Goal: Communication & Community: Participate in discussion

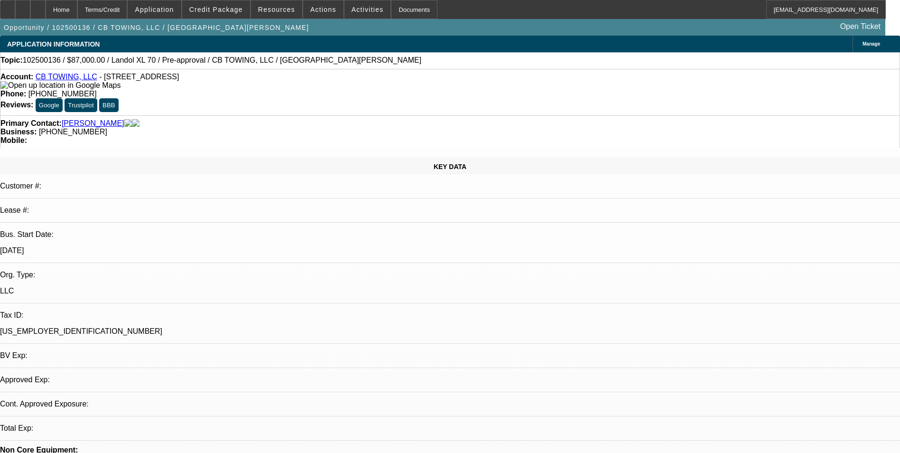
select select "0"
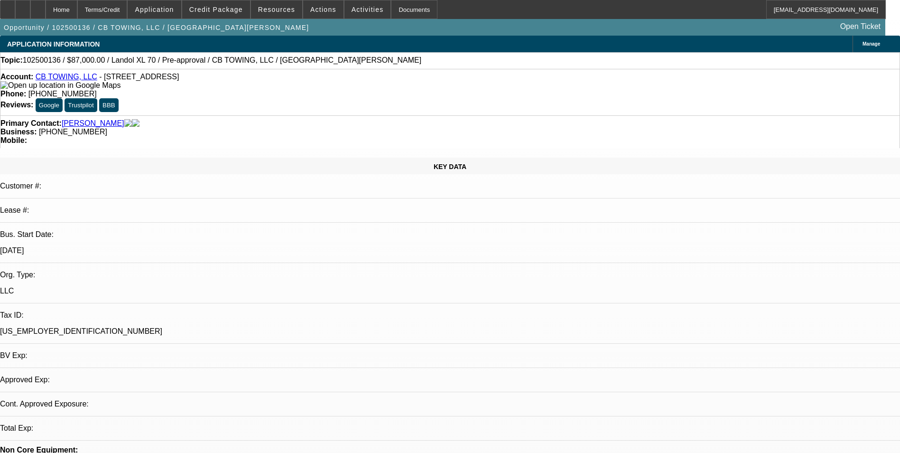
select select "0"
select select "1"
select select "6"
select select "1"
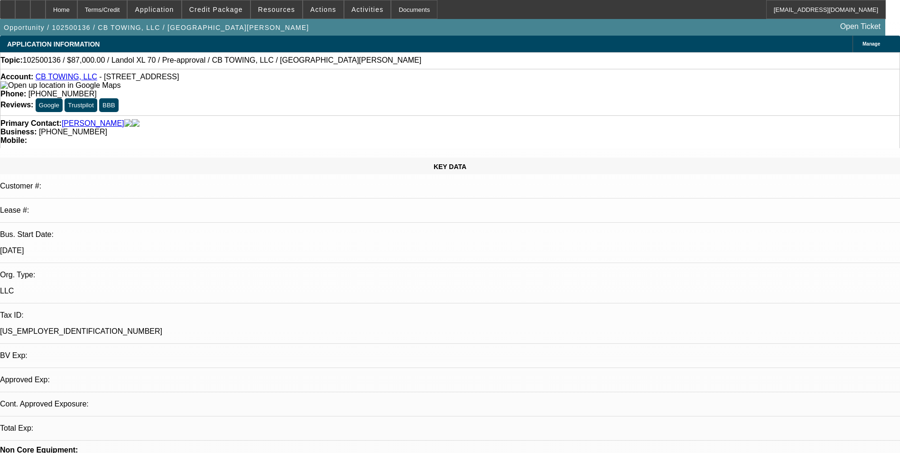
select select "1"
select select "6"
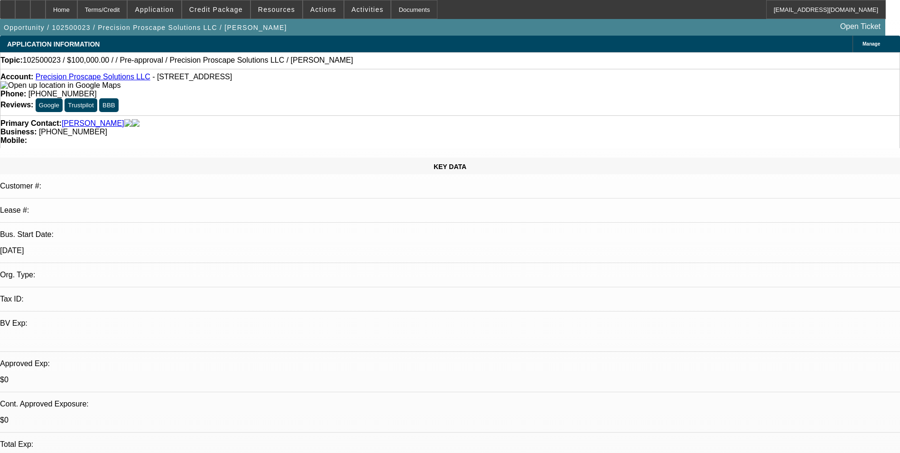
select select "0"
select select "2"
select select "0.1"
select select "4"
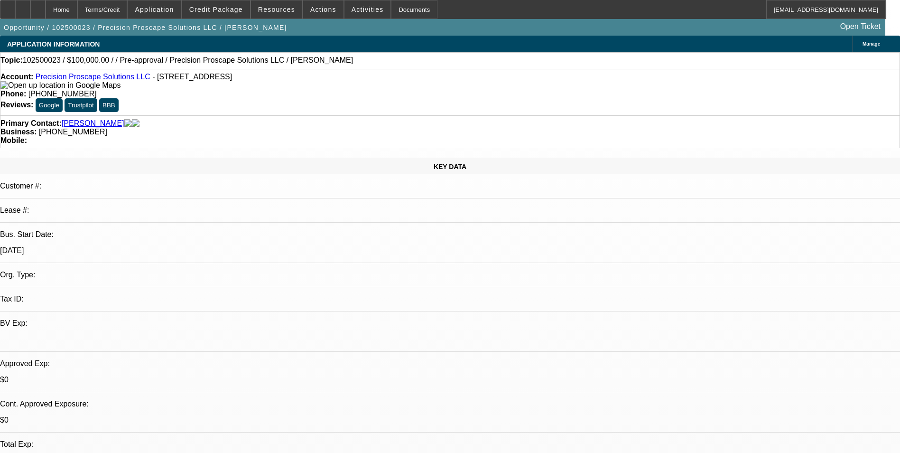
scroll to position [95, 0]
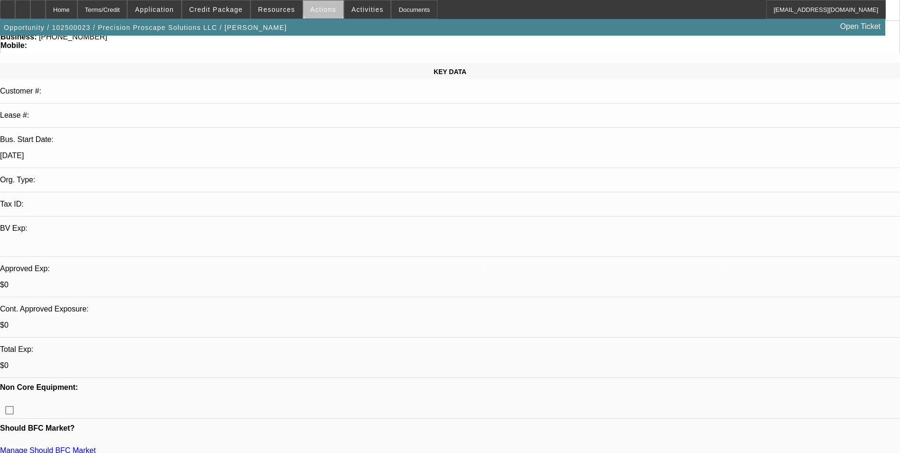
click at [320, 7] on span "Actions" at bounding box center [323, 10] width 26 height 8
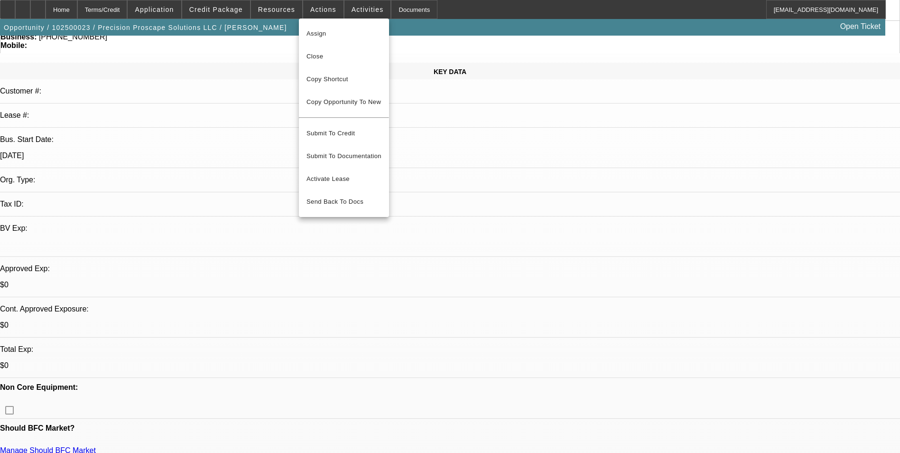
click at [210, 9] on div at bounding box center [450, 226] width 900 height 453
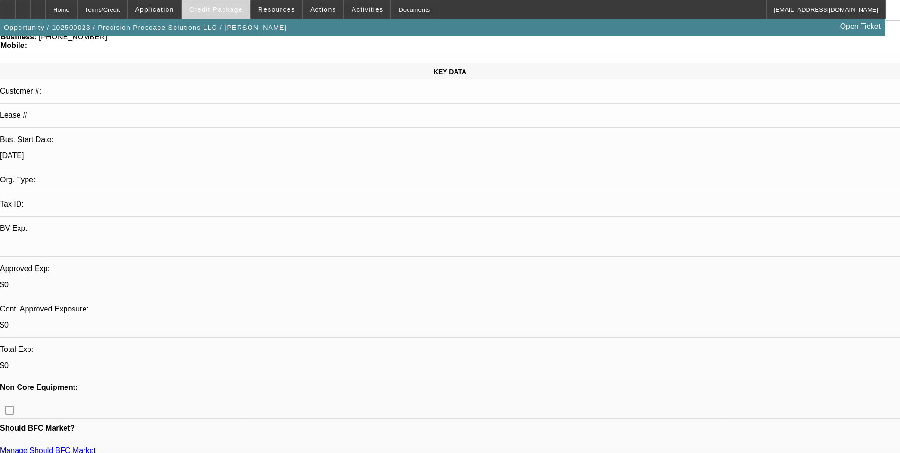
click at [232, 9] on span "Credit Package" at bounding box center [216, 10] width 54 height 8
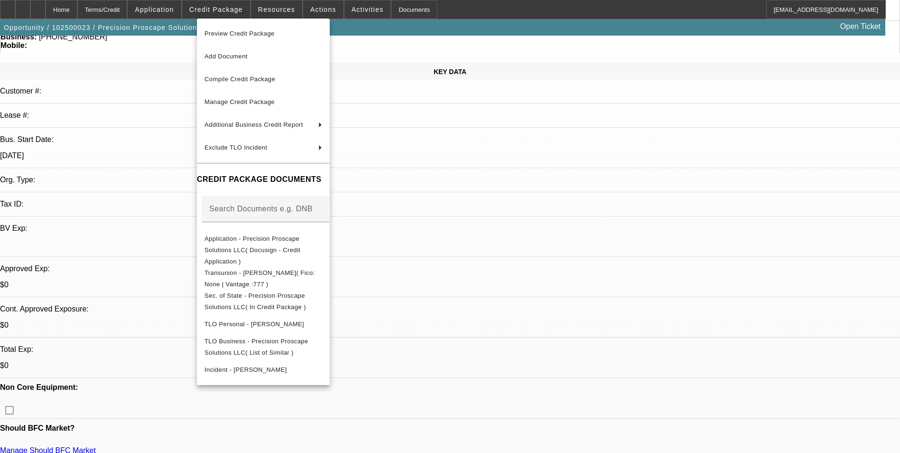
click at [178, 9] on div at bounding box center [450, 226] width 900 height 453
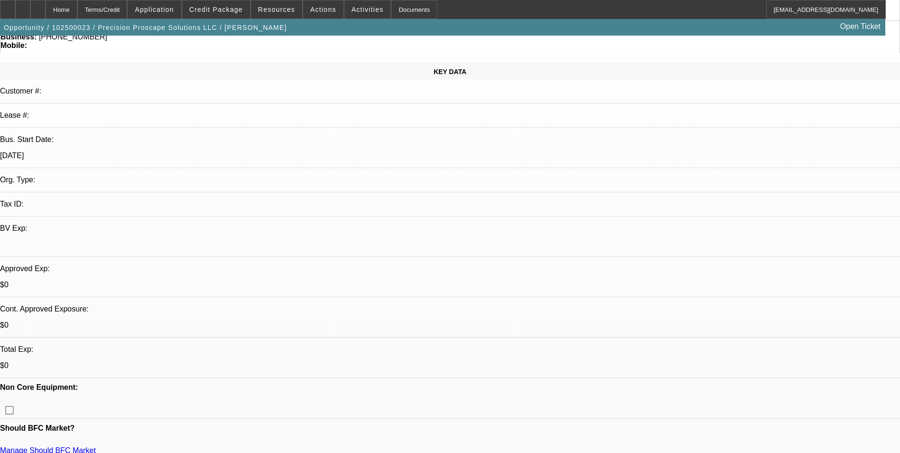
click at [174, 9] on span "Application" at bounding box center [154, 10] width 39 height 8
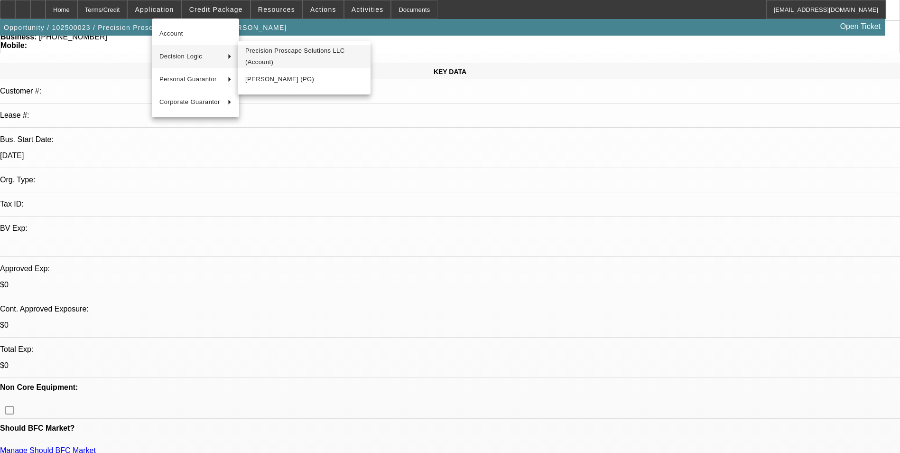
click at [284, 63] on span "Precision Proscape Solutions LLC (Account)" at bounding box center [304, 56] width 118 height 23
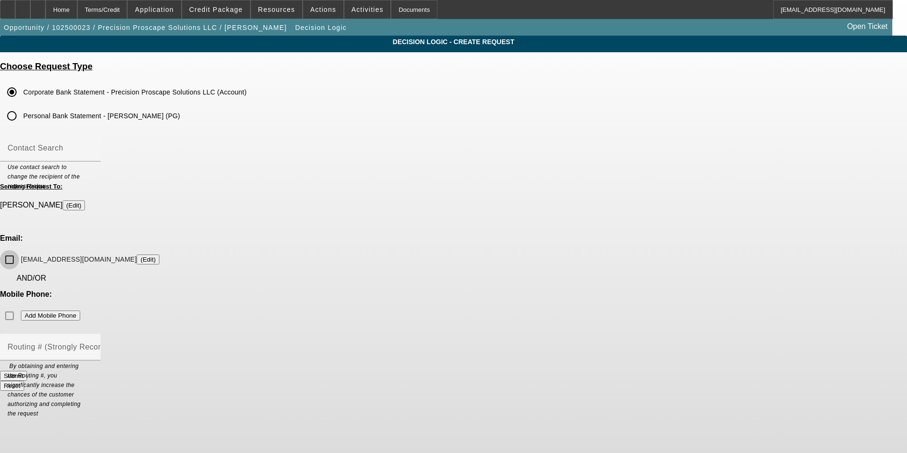
click at [19, 250] on input "[EMAIL_ADDRESS][DOMAIN_NAME] (Edit)" at bounding box center [9, 259] width 19 height 19
click at [27, 370] on button "Submit" at bounding box center [13, 375] width 27 height 10
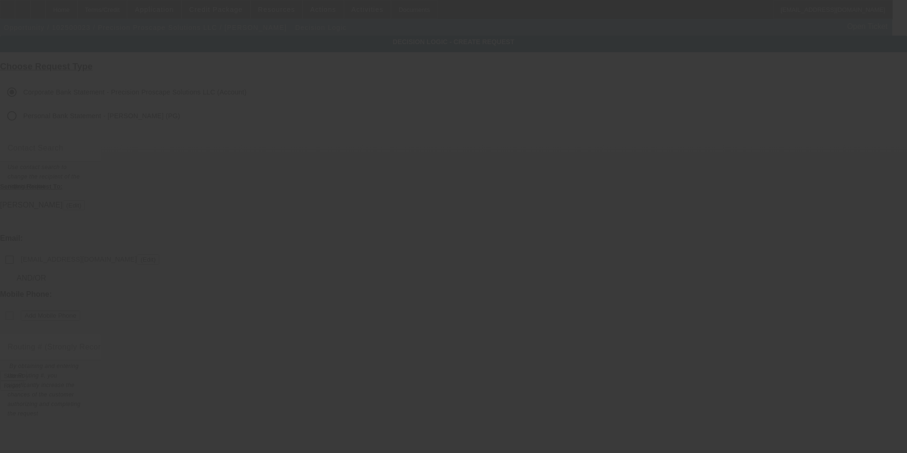
checkbox input "false"
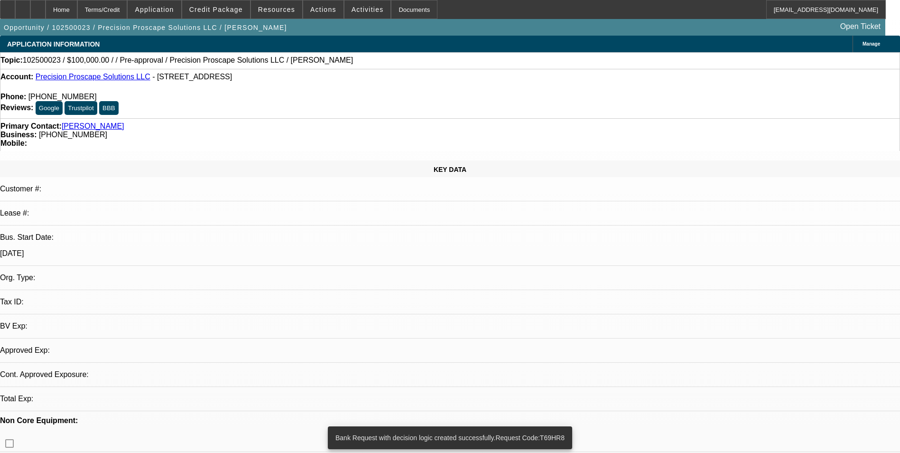
select select "0"
select select "2"
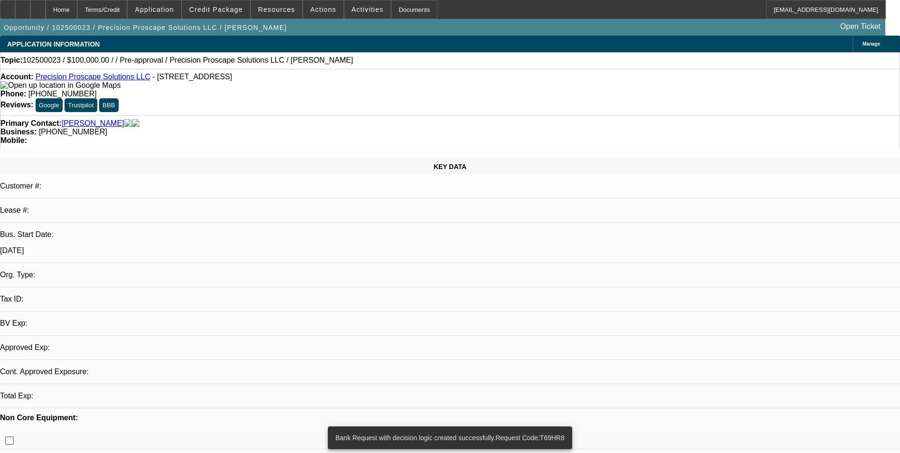
select select "2"
select select "0.1"
select select "4"
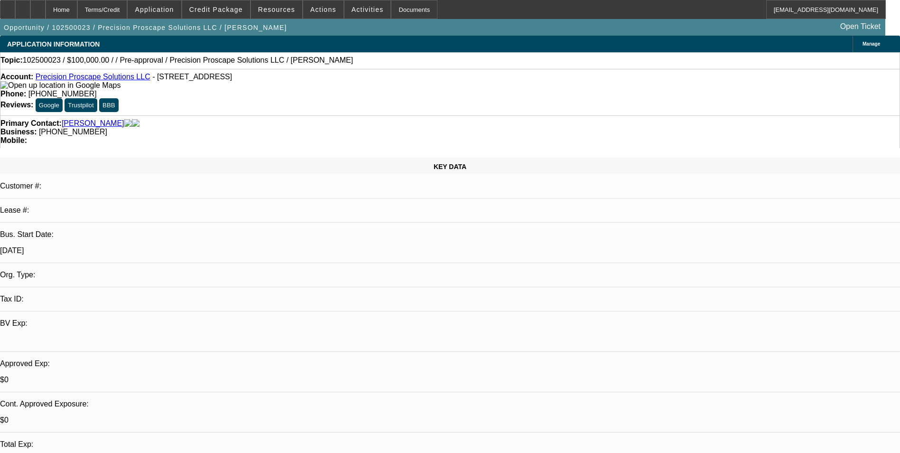
radio input "true"
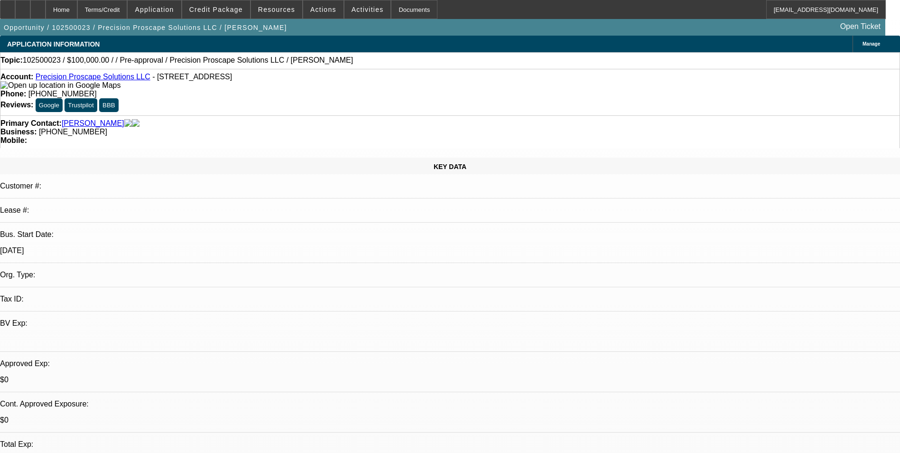
type textarea "Left vm 10/8"
radio input "true"
